Goal: Information Seeking & Learning: Learn about a topic

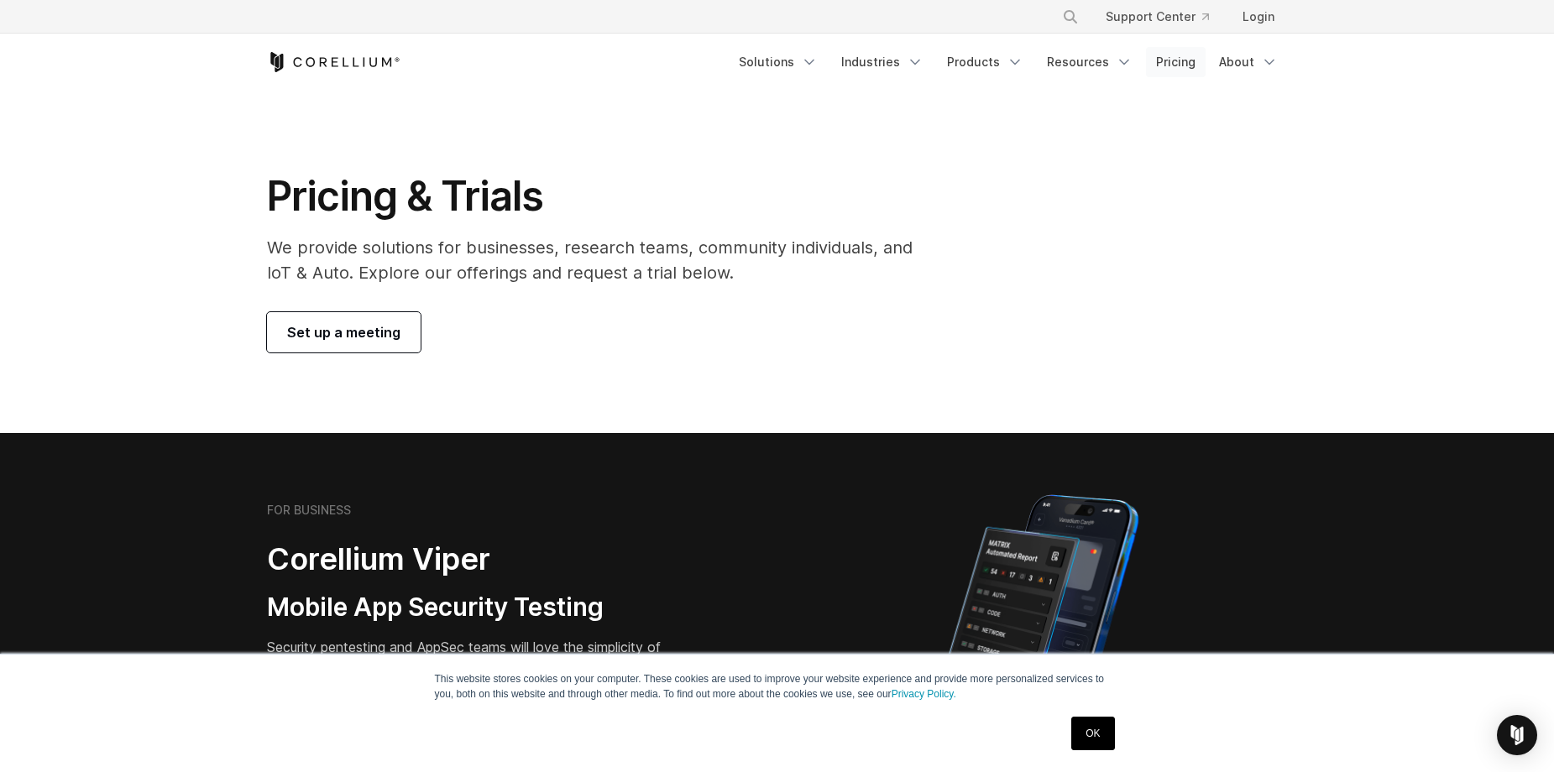
click at [1176, 55] on link "Pricing" at bounding box center [1176, 62] width 60 height 30
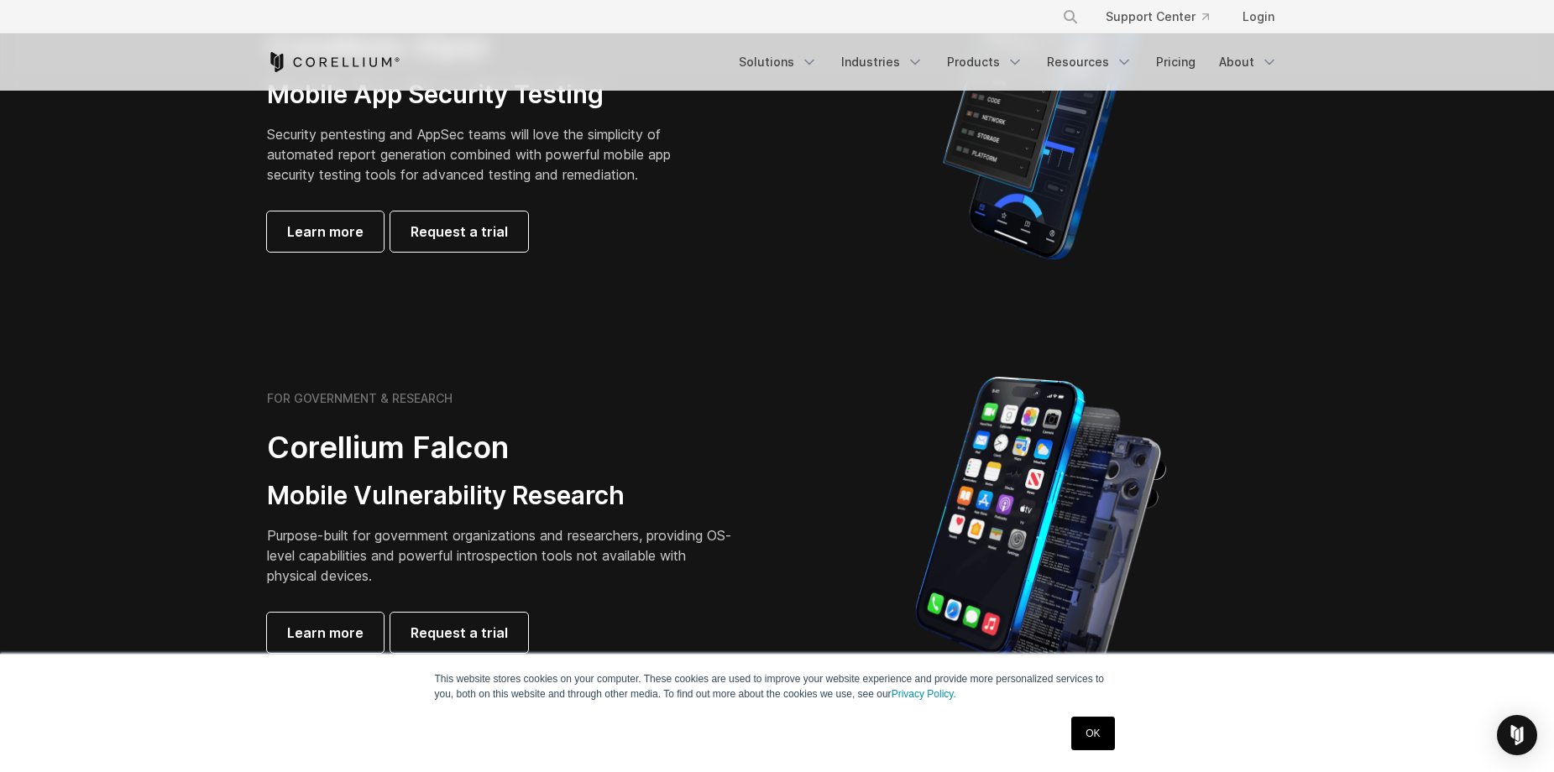
scroll to position [555, 0]
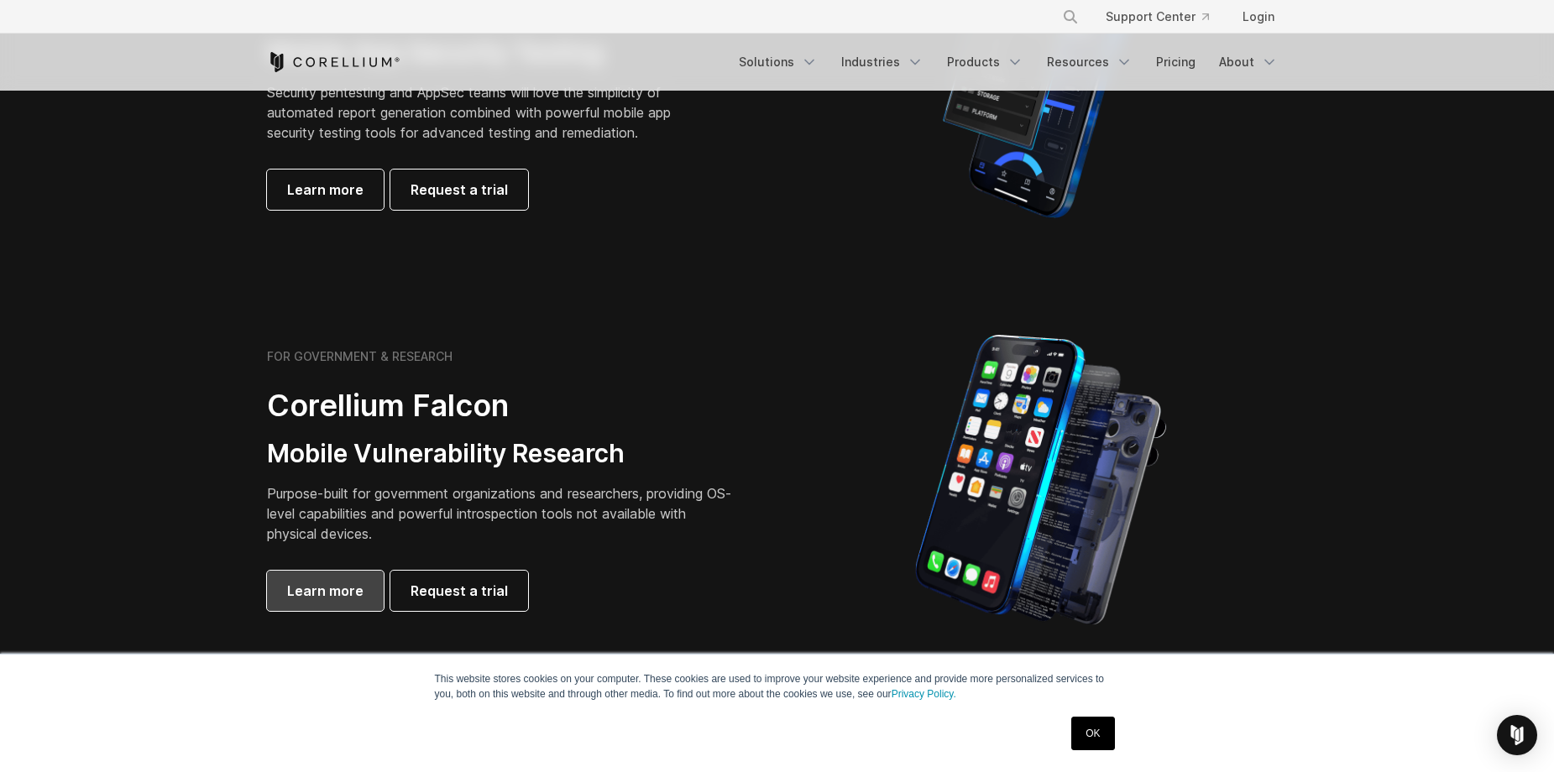
click at [334, 592] on span "Learn more" at bounding box center [325, 591] width 76 height 20
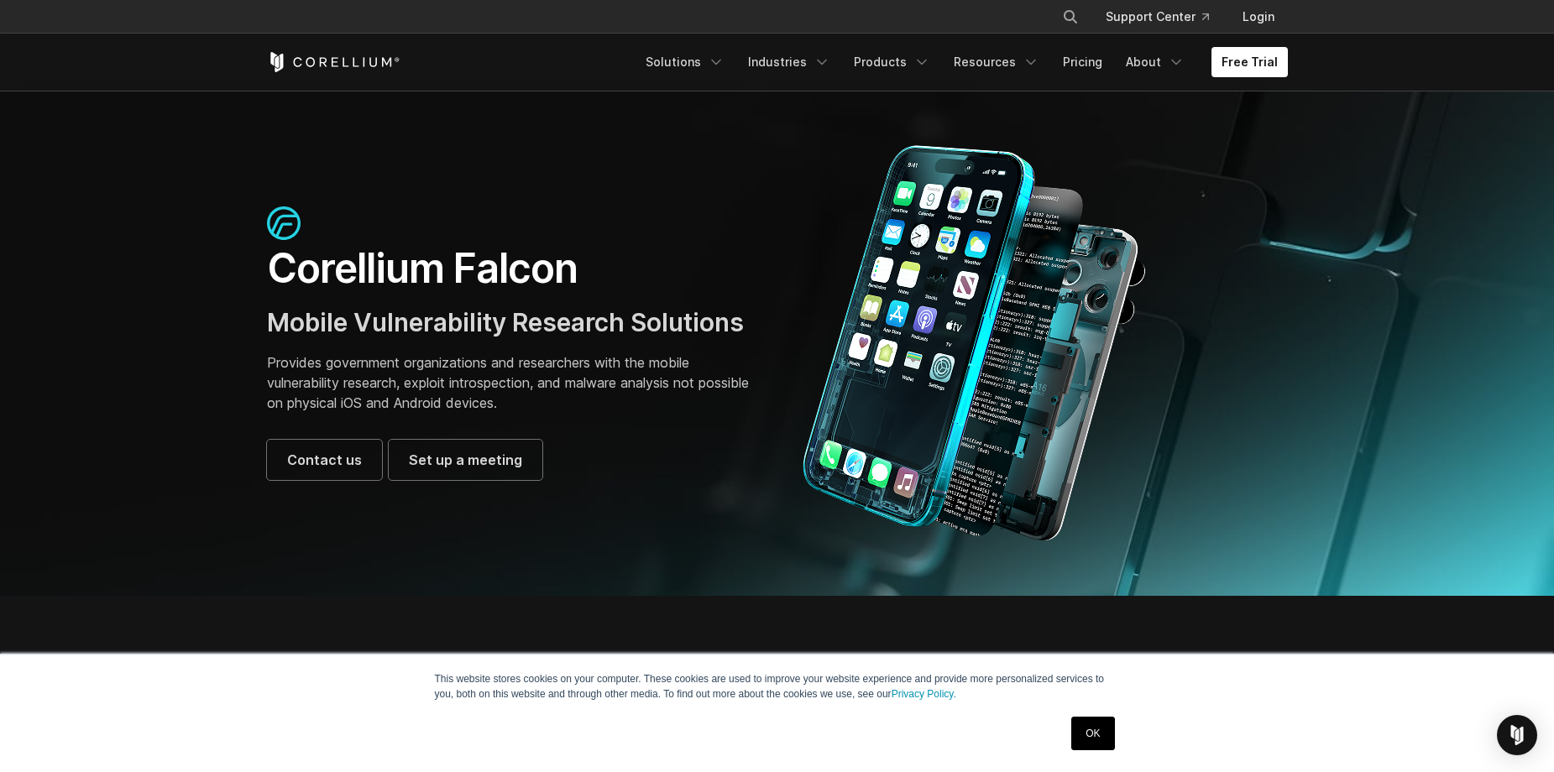
click at [704, 345] on div "Corellium Falcon Mobile Vulnerability Research Solutions Provides government or…" at bounding box center [514, 344] width 494 height 274
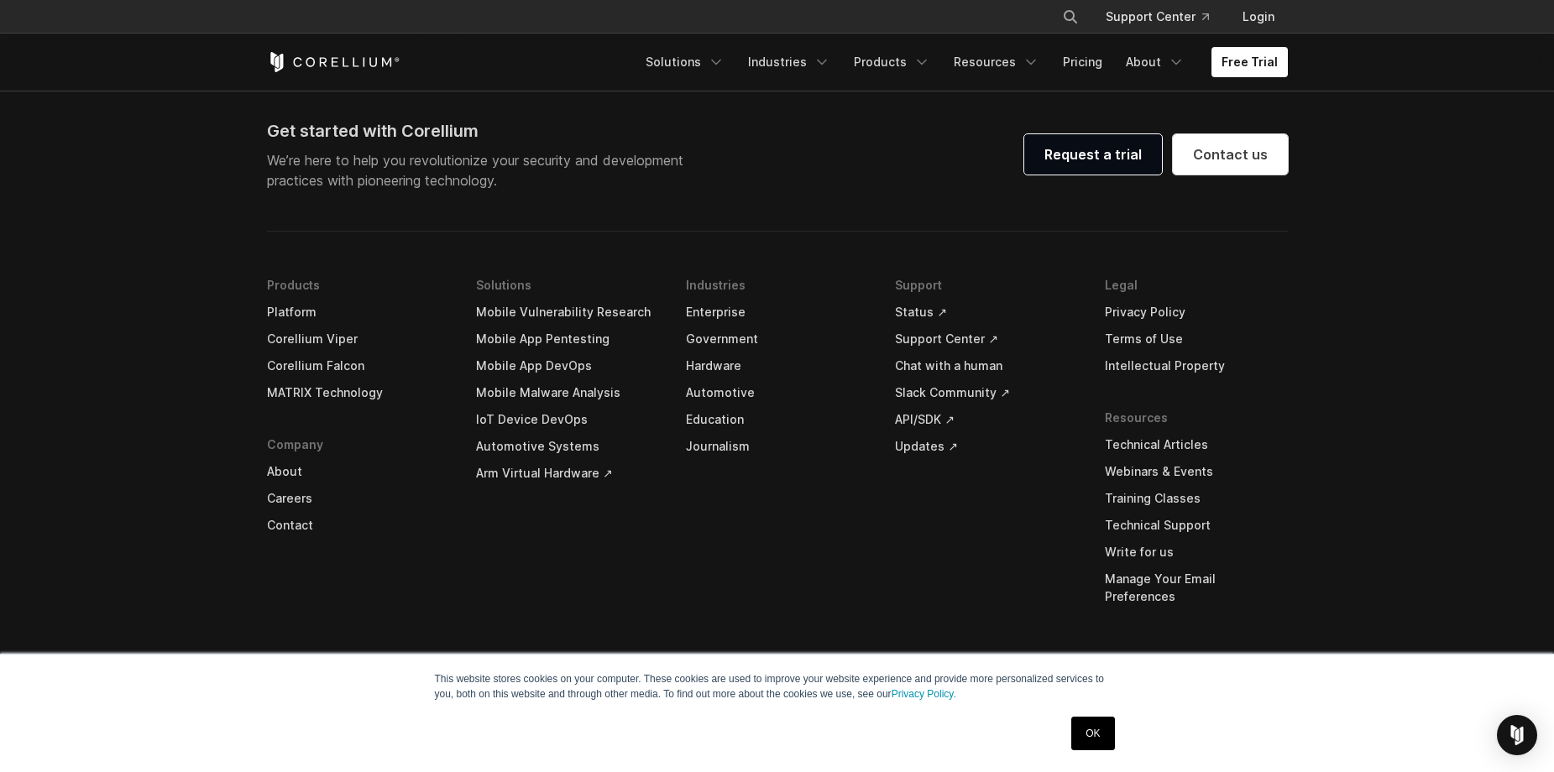
scroll to position [5229, 0]
